Goal: Transaction & Acquisition: Purchase product/service

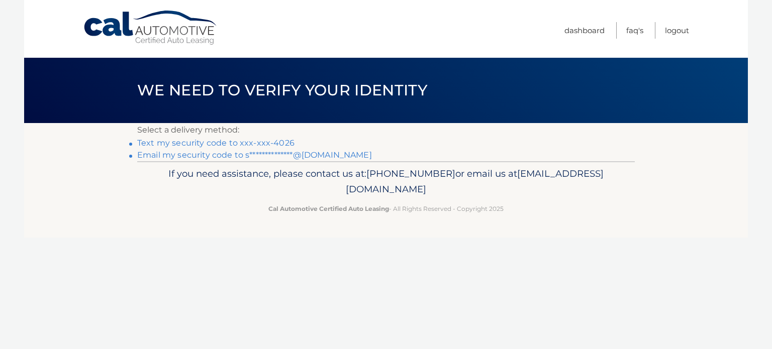
click at [277, 141] on link "Text my security code to xxx-xxx-4026" at bounding box center [215, 143] width 157 height 10
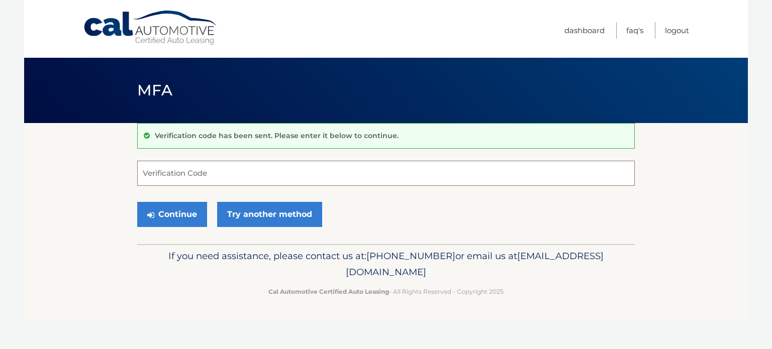
click at [254, 172] on input "Verification Code" at bounding box center [386, 173] width 498 height 25
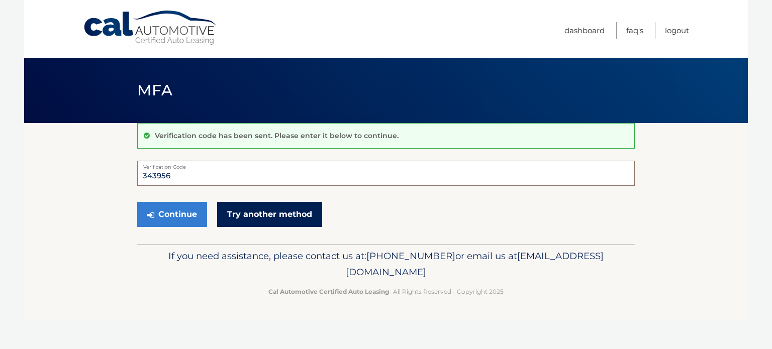
type input "343956"
click at [235, 214] on link "Try another method" at bounding box center [269, 214] width 105 height 25
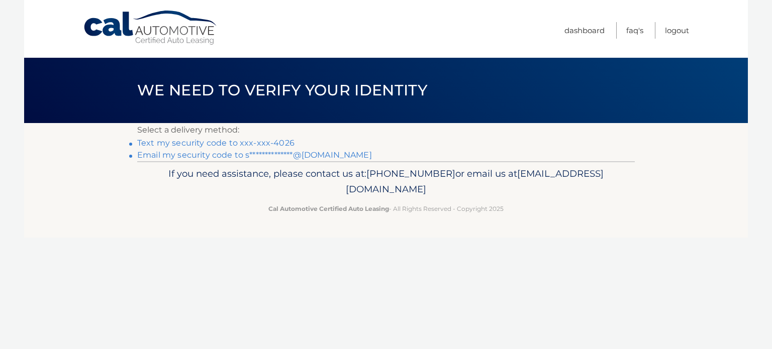
click at [216, 142] on link "Text my security code to xxx-xxx-4026" at bounding box center [215, 143] width 157 height 10
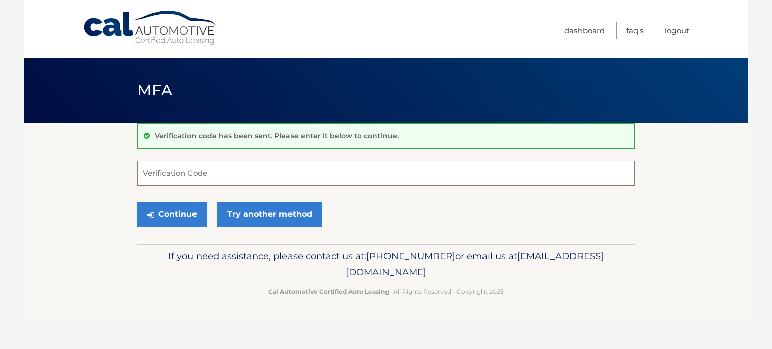
click at [188, 181] on input "Verification Code" at bounding box center [386, 173] width 498 height 25
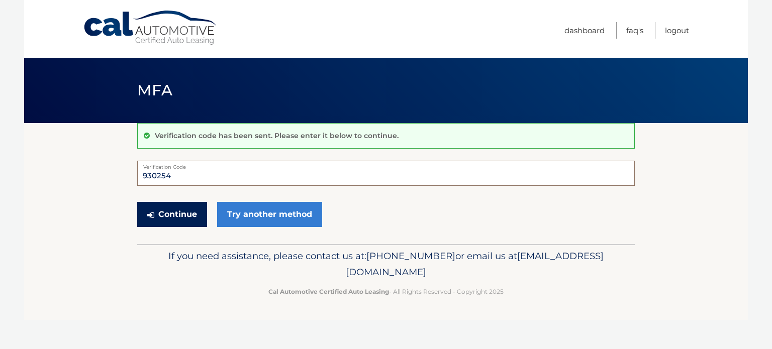
type input "930254"
click at [170, 209] on button "Continue" at bounding box center [172, 214] width 70 height 25
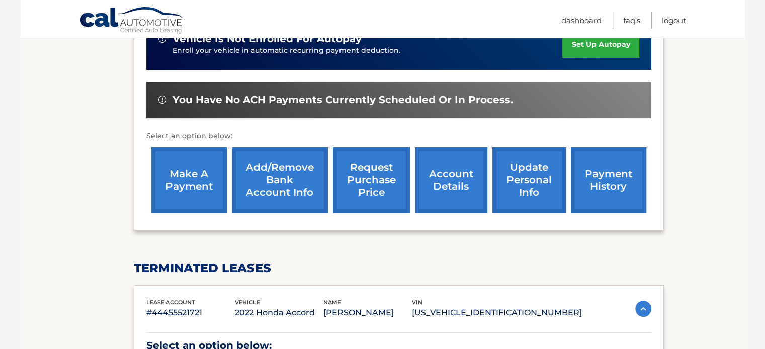
scroll to position [284, 0]
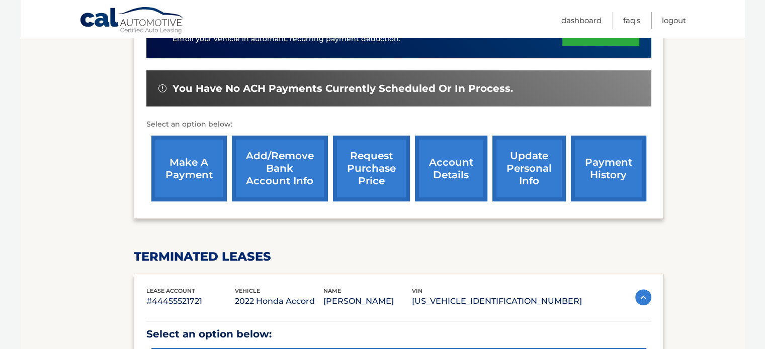
click at [193, 182] on link "make a payment" at bounding box center [188, 169] width 75 height 66
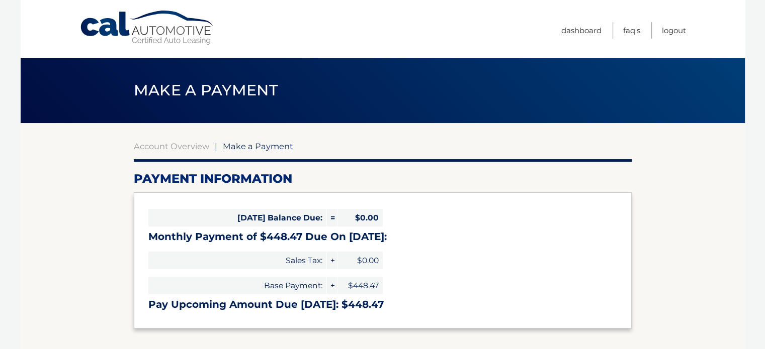
select select "NjUyNzQ0MDktZTQyNS00NmY4LTk5YTUtMGYxMjhlMDcwNzhl"
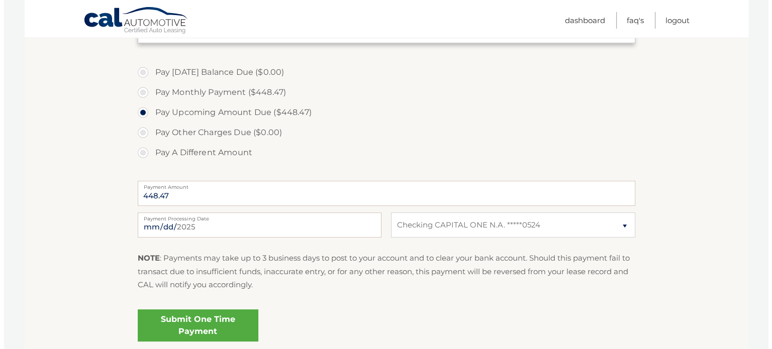
scroll to position [283, 0]
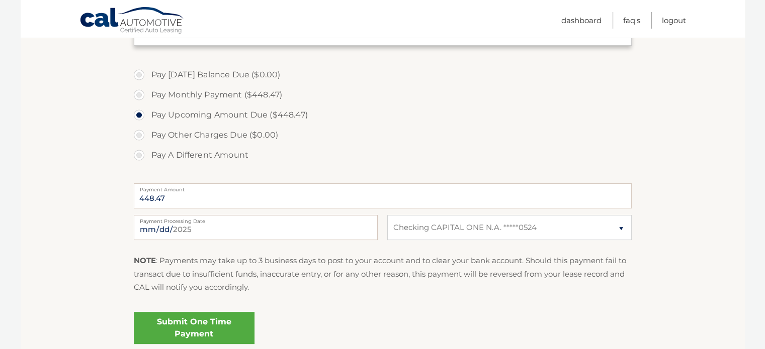
click at [206, 331] on link "Submit One Time Payment" at bounding box center [194, 328] width 121 height 32
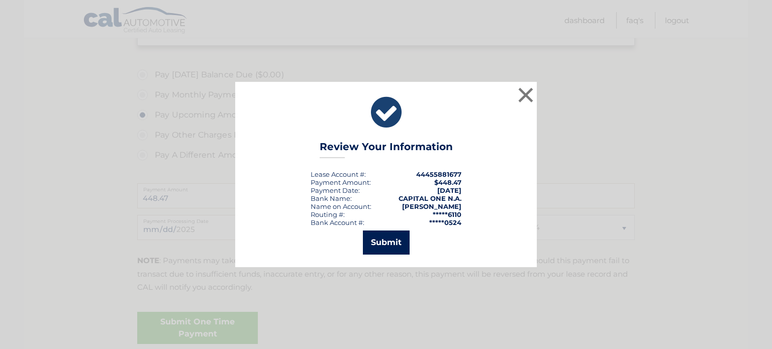
click at [396, 241] on button "Submit" at bounding box center [386, 243] width 47 height 24
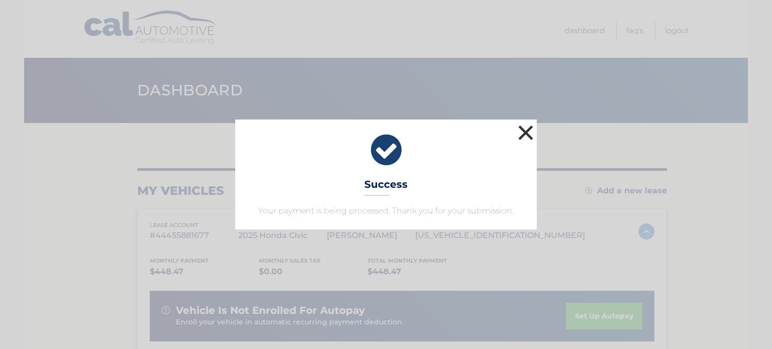
click at [525, 126] on button "×" at bounding box center [526, 133] width 20 height 20
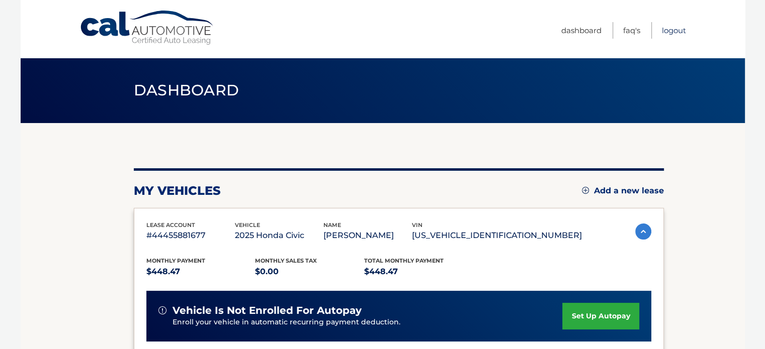
click at [673, 31] on link "Logout" at bounding box center [674, 30] width 24 height 17
